Goal: Information Seeking & Learning: Check status

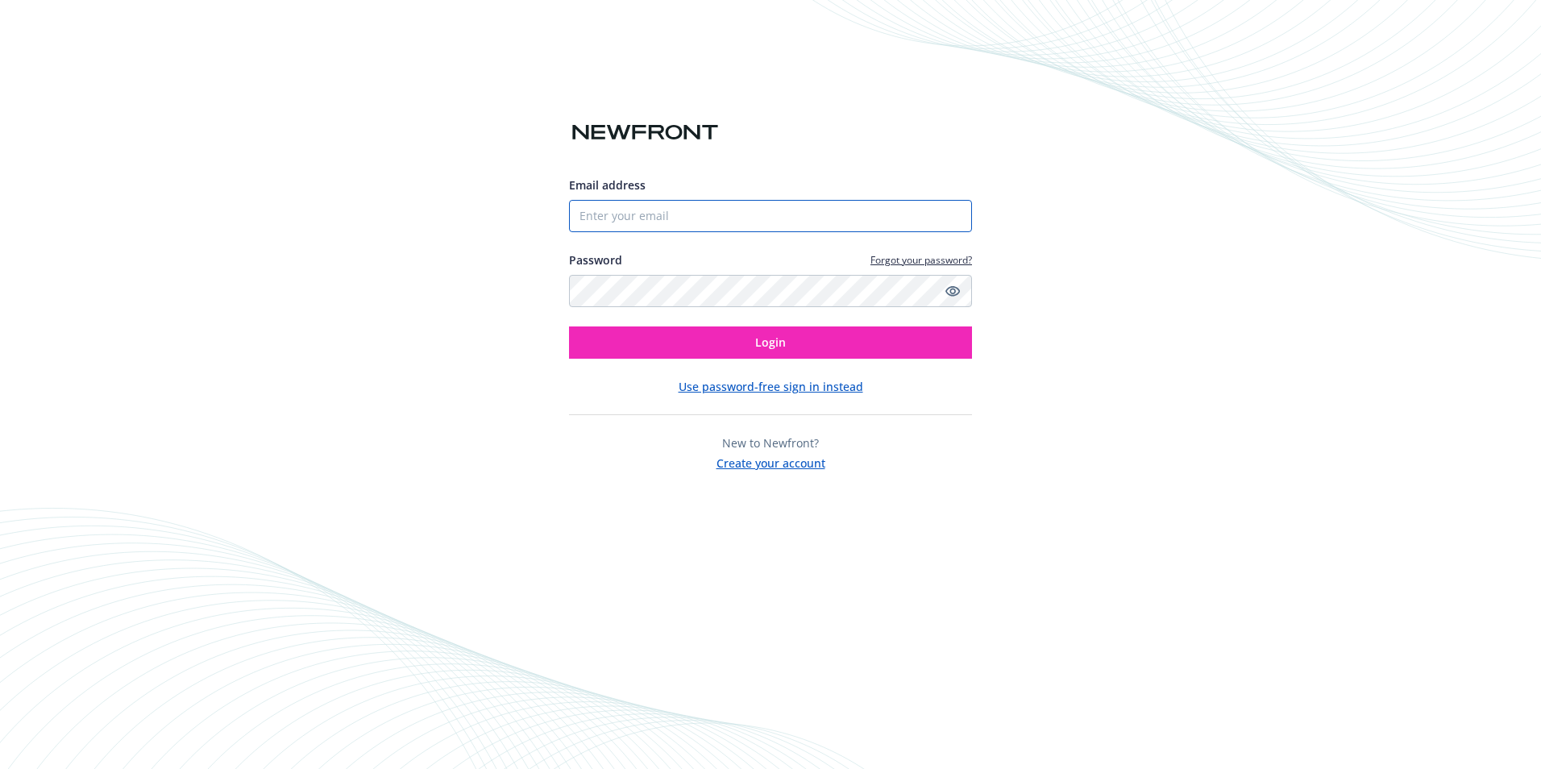
click at [628, 214] on input "Email address" at bounding box center [770, 216] width 403 height 32
type input "[EMAIL_ADDRESS][DOMAIN_NAME]"
click at [569, 326] on button "Login" at bounding box center [770, 342] width 403 height 32
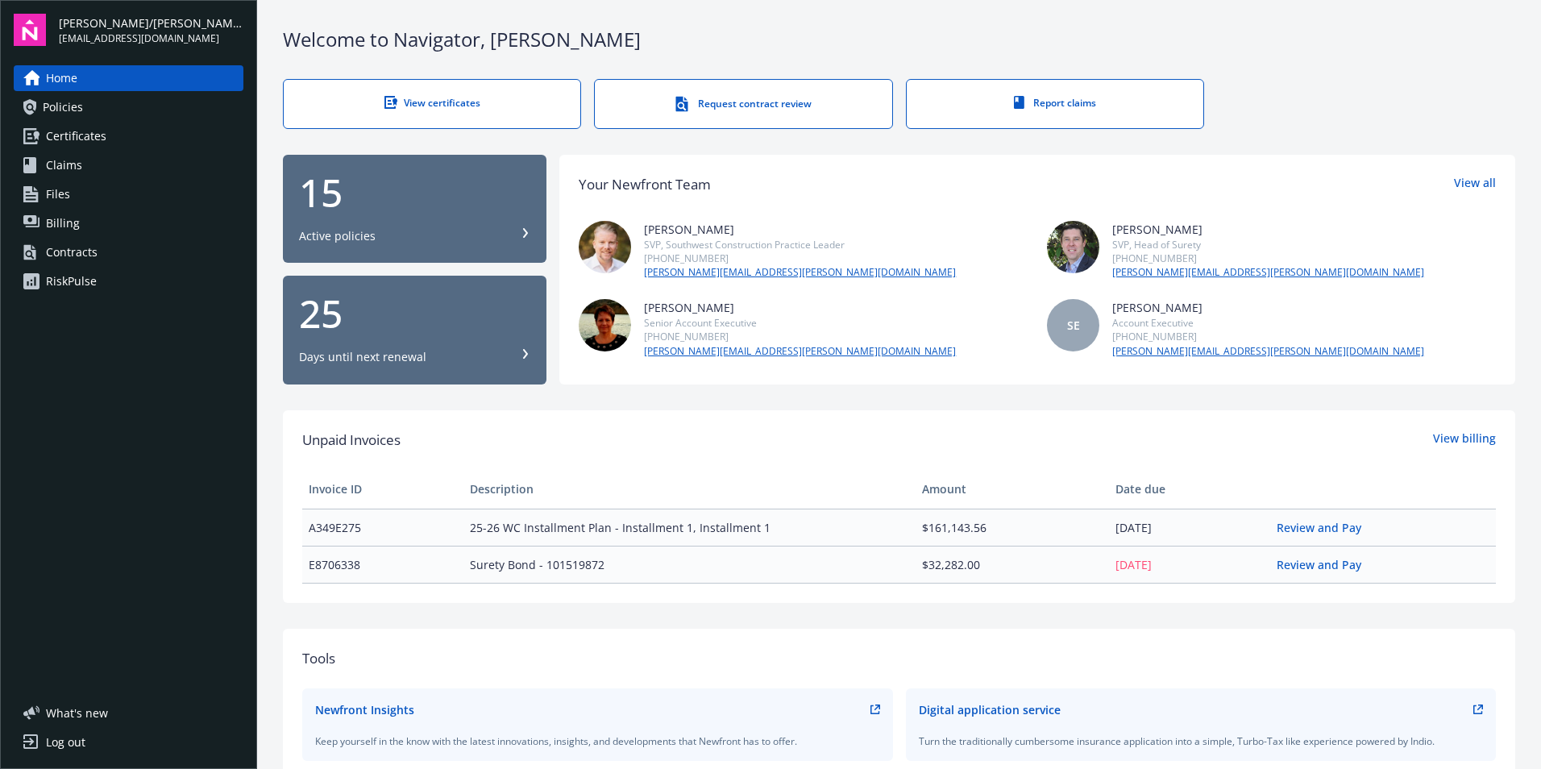
click at [102, 117] on link "Policies" at bounding box center [129, 107] width 230 height 26
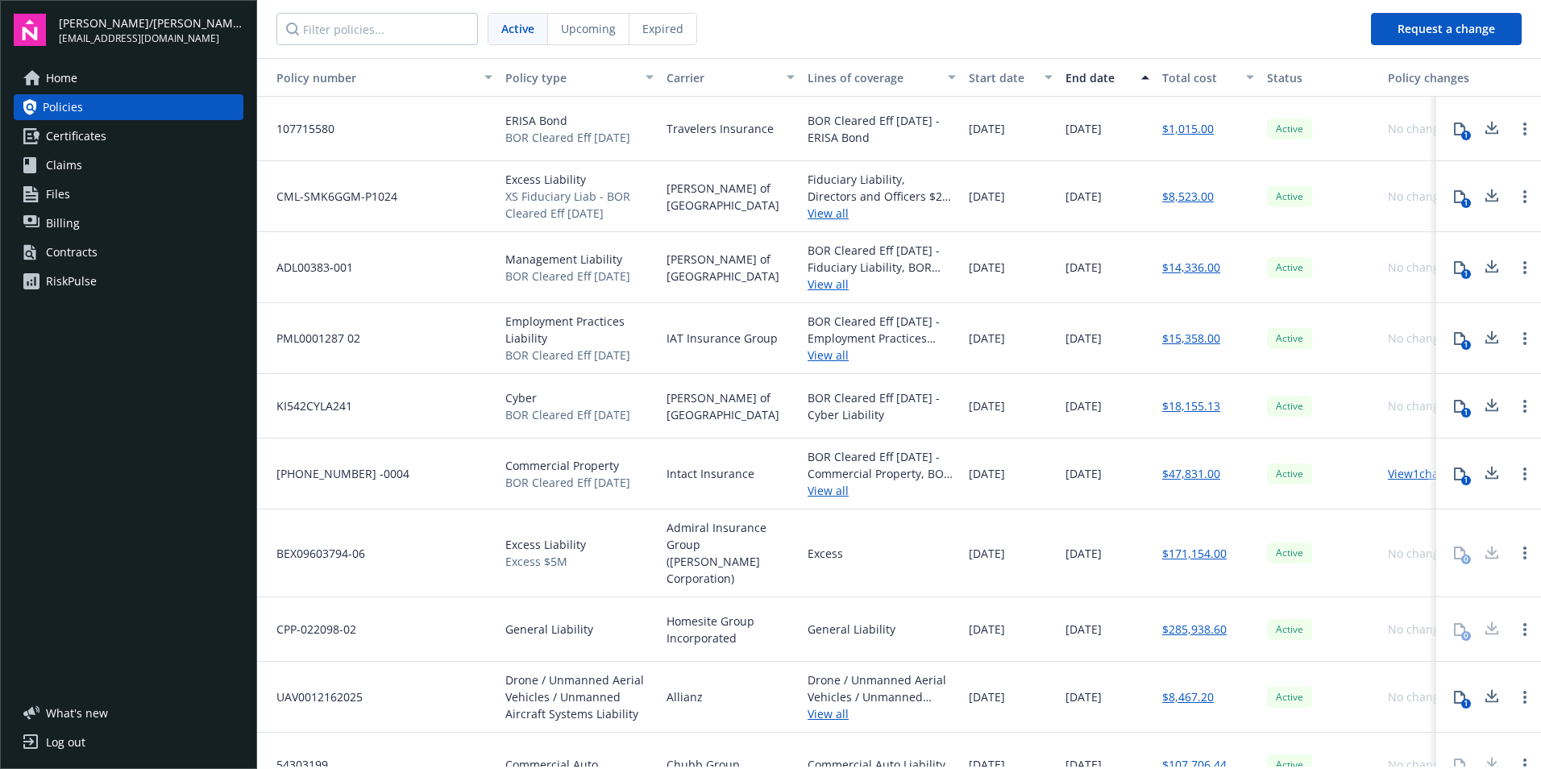
click at [81, 139] on span "Certificates" at bounding box center [76, 136] width 60 height 26
